Goal: Information Seeking & Learning: Learn about a topic

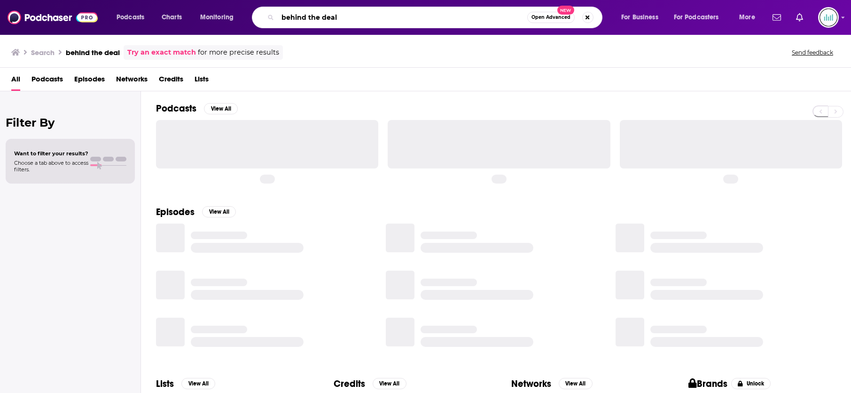
click at [314, 18] on input "behind the deal" at bounding box center [403, 17] width 250 height 15
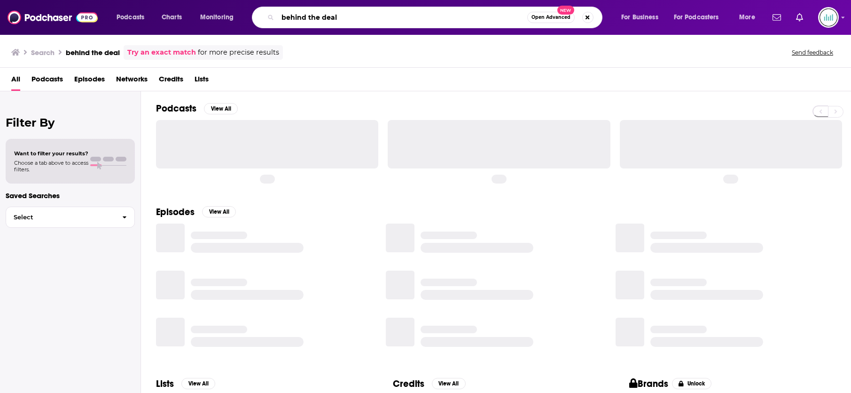
paste input "Money Tales"
type input "Money Tales"
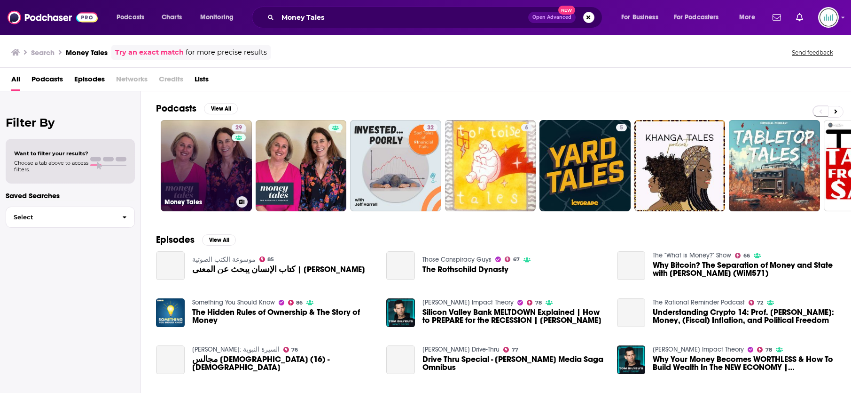
click at [218, 147] on link "29 Money Tales" at bounding box center [206, 165] width 91 height 91
